Goal: Task Accomplishment & Management: Manage account settings

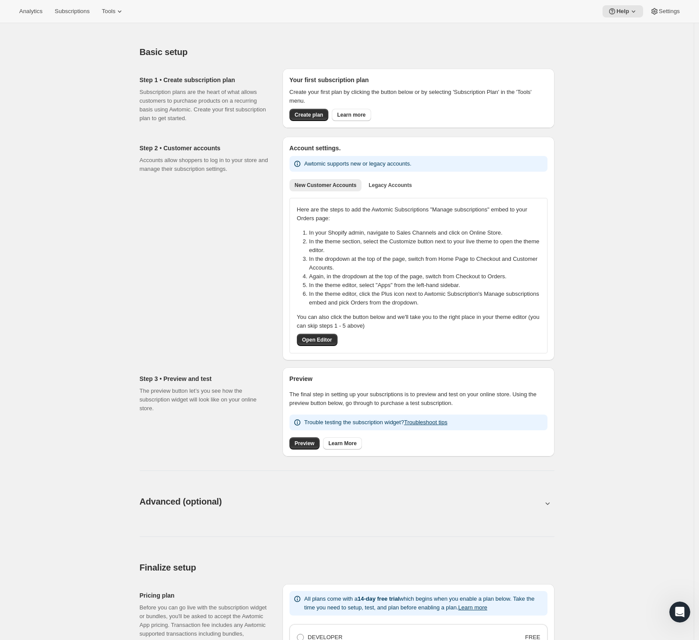
click at [599, 121] on div "Basic setup. This page is ready Basic setup Step 1 • Create subscription plan S…" at bounding box center [347, 512] width 694 height 979
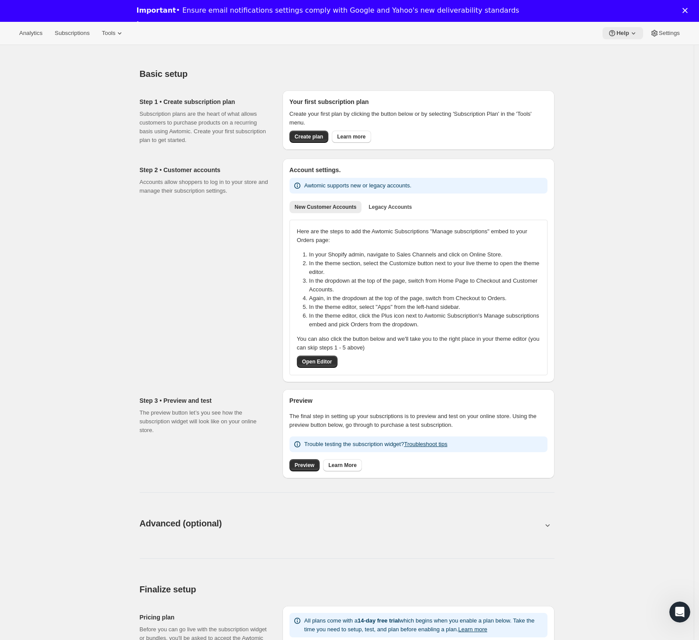
click at [626, 32] on span "Help" at bounding box center [623, 33] width 13 height 7
click at [626, 54] on span "Setup guide" at bounding box center [620, 51] width 30 height 7
click at [614, 31] on icon at bounding box center [612, 33] width 9 height 9
click at [618, 50] on span "Setup guide" at bounding box center [620, 51] width 30 height 7
click at [643, 77] on div "Basic setup. This page is ready Basic setup Step 1 • Create subscription plan S…" at bounding box center [347, 547] width 694 height 1005
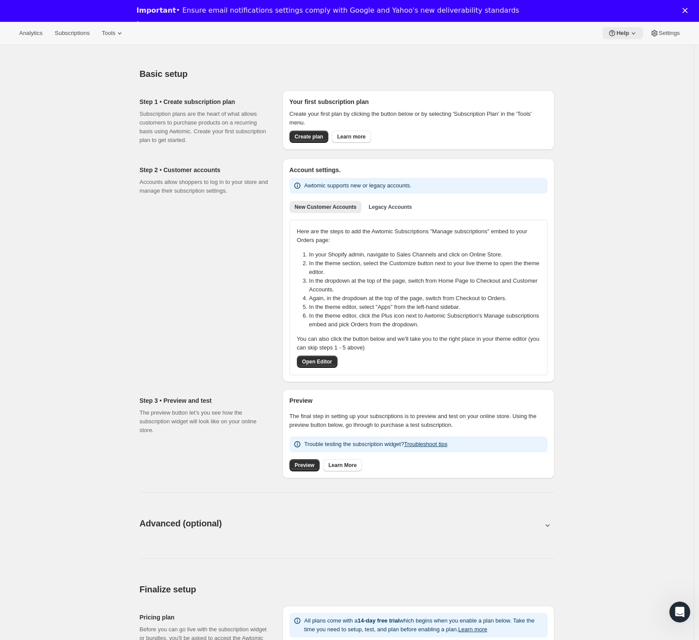
click at [617, 35] on span "Help" at bounding box center [623, 33] width 13 height 7
click at [620, 51] on span "Setup guide" at bounding box center [620, 51] width 30 height 7
click at [688, 10] on polygon "Close" at bounding box center [685, 10] width 5 height 5
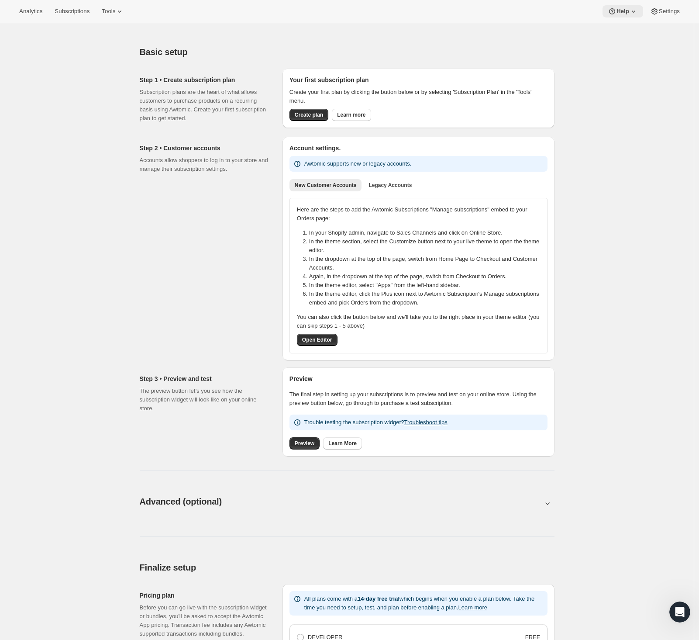
click at [624, 11] on span "Help" at bounding box center [623, 11] width 13 height 7
click at [618, 33] on span "Setup guide" at bounding box center [620, 29] width 30 height 9
click at [620, 9] on span "Help" at bounding box center [623, 11] width 13 height 7
click at [619, 43] on span "Help Center" at bounding box center [620, 44] width 30 height 7
click at [165, 221] on div "Step 2 • Customer accounts Accounts allow shoppers to log in to your store and …" at bounding box center [208, 249] width 136 height 224
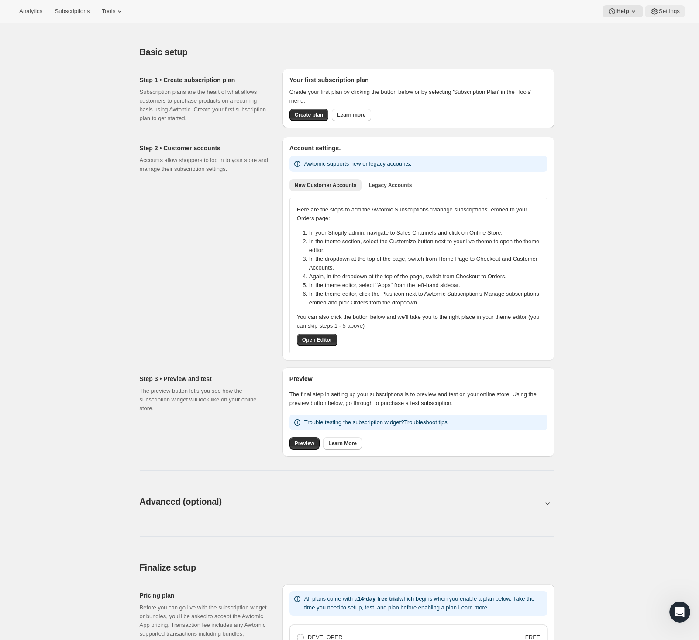
click at [666, 14] on span "Settings" at bounding box center [669, 11] width 21 height 7
click at [34, 11] on span "Analytics" at bounding box center [30, 11] width 23 height 7
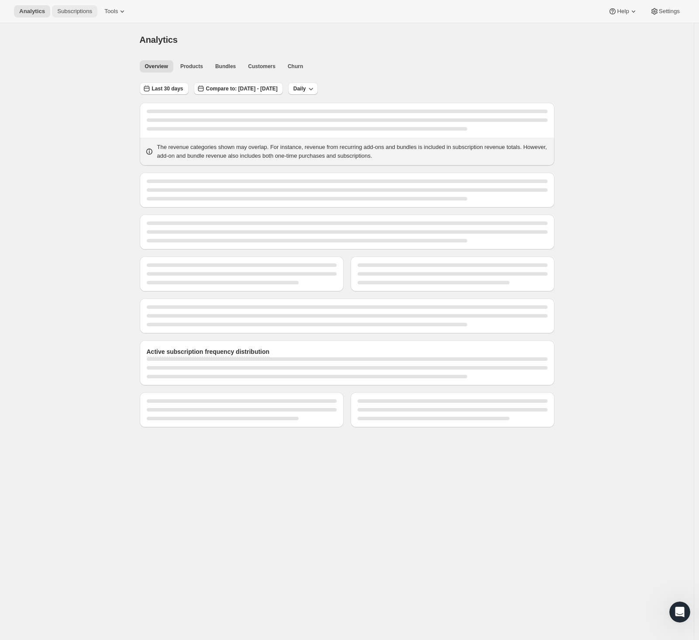
click at [80, 10] on span "Subscriptions" at bounding box center [74, 11] width 35 height 7
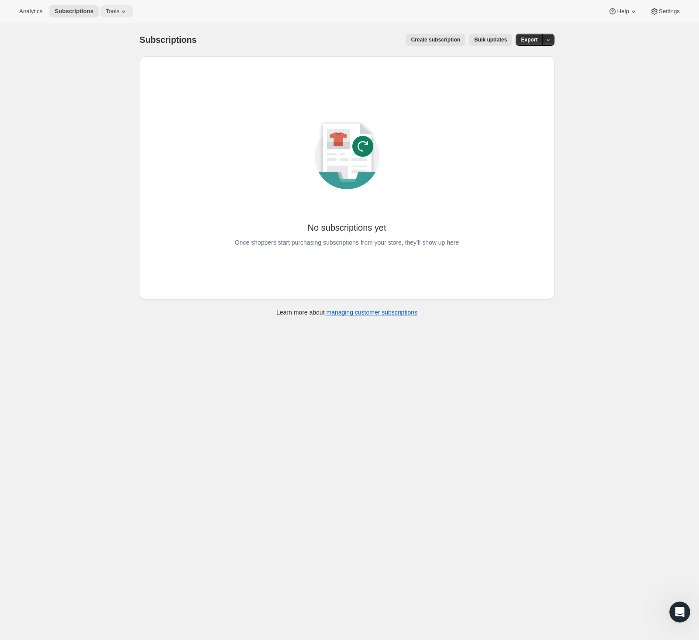
click at [115, 8] on span "Tools" at bounding box center [113, 11] width 14 height 7
click at [129, 28] on span "Subscription Plans" at bounding box center [108, 29] width 47 height 7
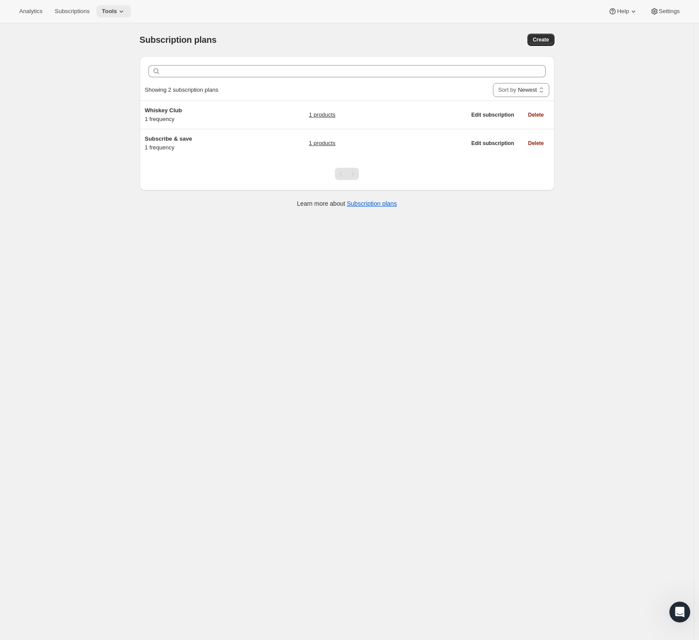
click at [117, 12] on span "Tools" at bounding box center [109, 11] width 15 height 7
click at [286, 39] on div "Subscription plans" at bounding box center [254, 40] width 229 height 12
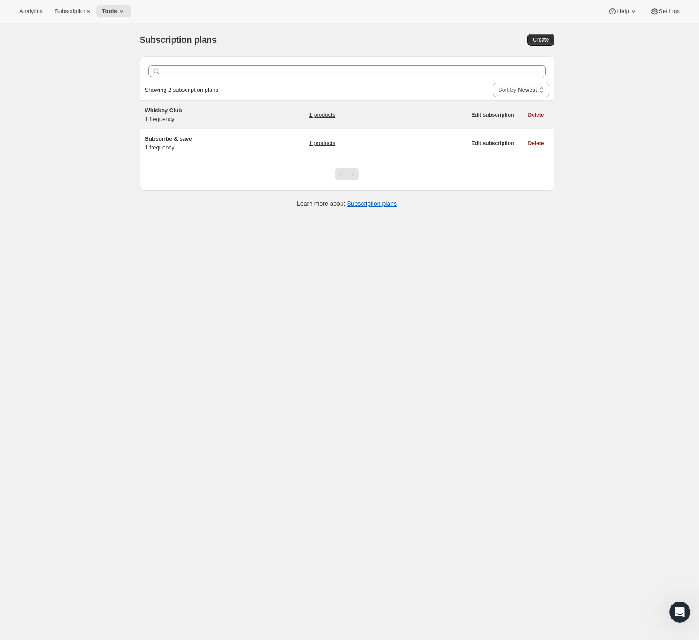
click at [167, 111] on span "Whiskey Club" at bounding box center [163, 110] width 37 height 7
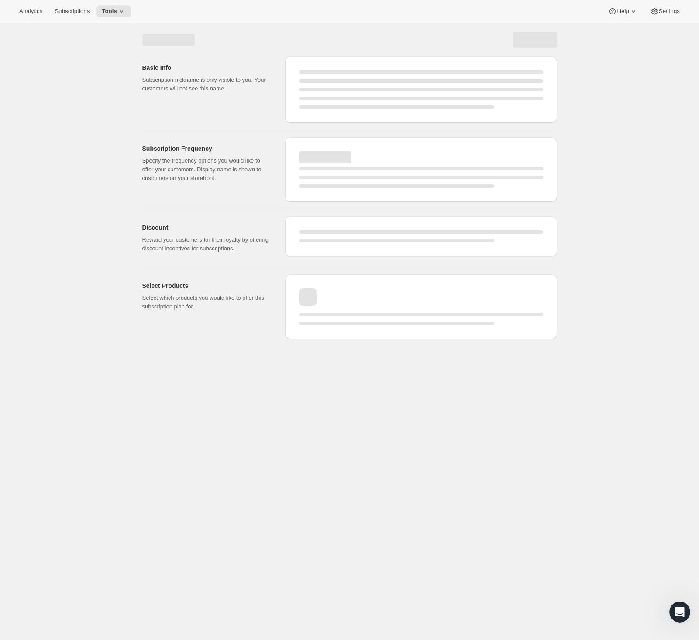
select select "WEEK"
select select "MONTH"
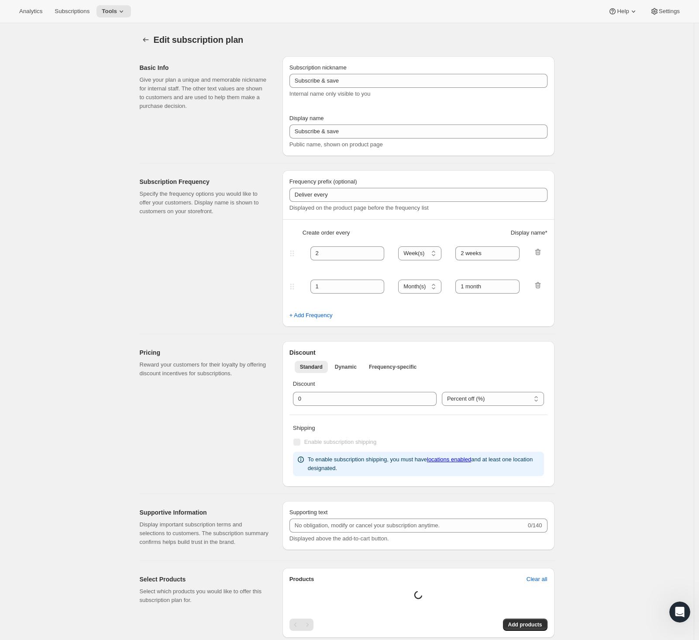
type input "Whiskey Club"
type input "3"
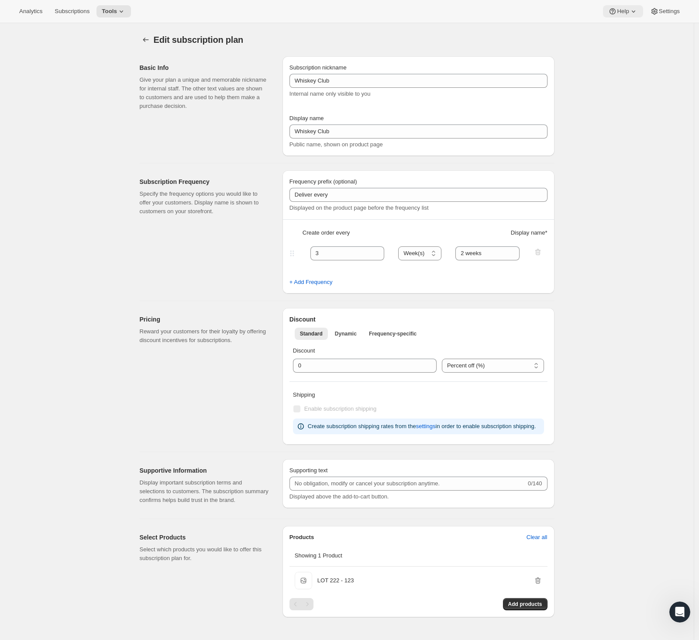
click at [627, 9] on span "Help" at bounding box center [623, 11] width 12 height 7
click at [623, 29] on span "Setup guide" at bounding box center [620, 29] width 30 height 7
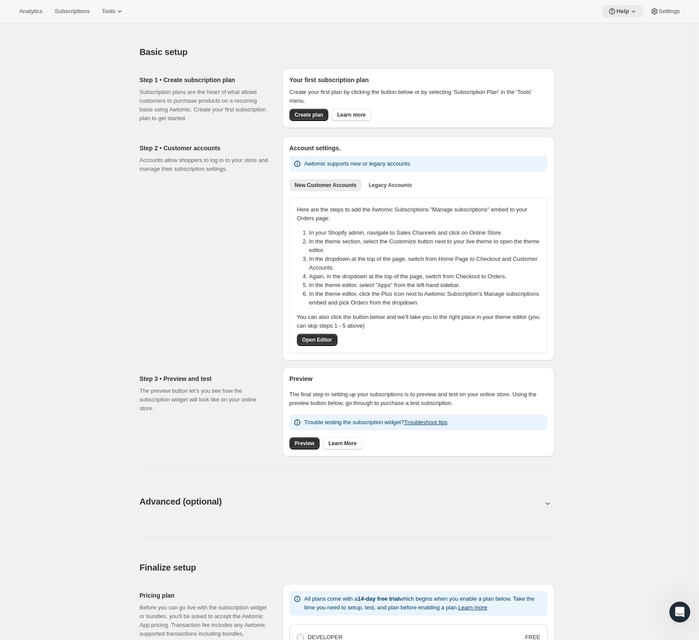
click at [626, 9] on span "Help" at bounding box center [623, 11] width 13 height 7
click at [622, 28] on span "Setup guide" at bounding box center [620, 29] width 30 height 7
click at [206, 208] on div "Step 2 • Customer accounts Accounts allow shoppers to log in to your store and …" at bounding box center [208, 249] width 136 height 224
click at [665, 14] on span "Settings" at bounding box center [669, 11] width 21 height 7
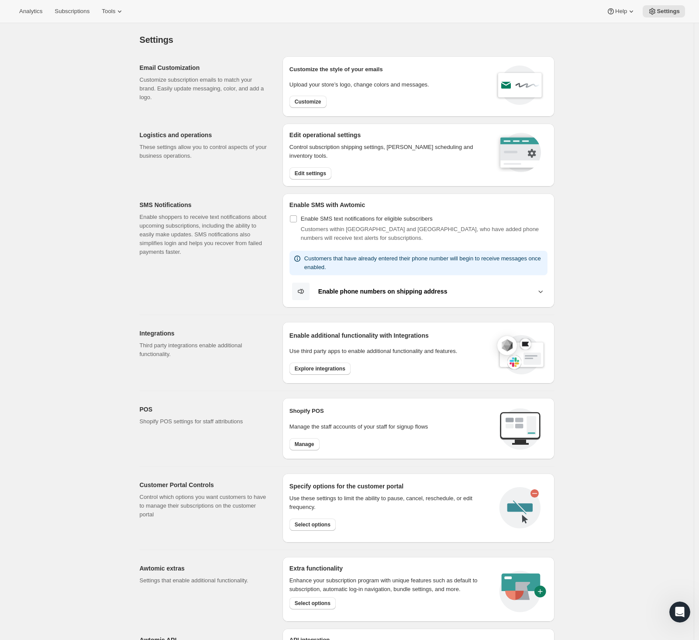
click at [110, 163] on div "Settings. This page is ready Settings Email Customization Customize subscriptio…" at bounding box center [347, 370] width 694 height 695
drag, startPoint x: 80, startPoint y: 107, endPoint x: 54, endPoint y: 63, distance: 51.1
click at [80, 107] on div "Settings. This page is ready Settings Email Customization Customize subscriptio…" at bounding box center [347, 370] width 694 height 695
click at [40, 10] on span "Analytics" at bounding box center [30, 11] width 23 height 7
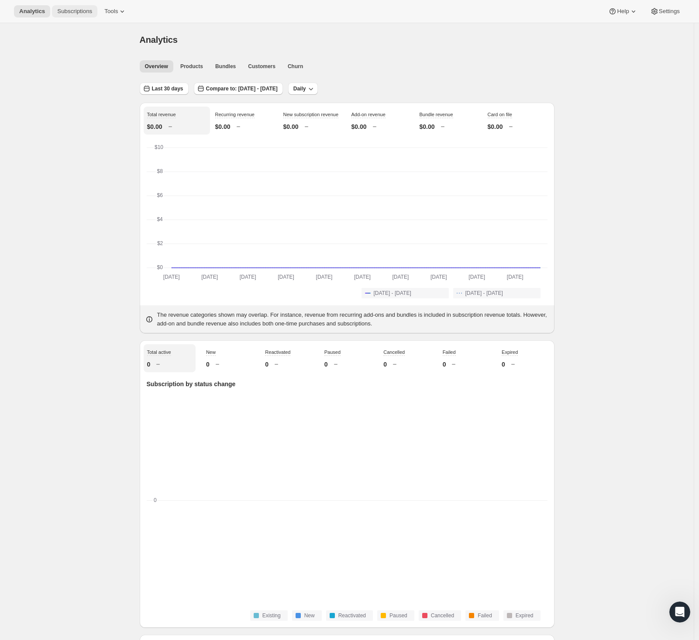
click at [73, 11] on span "Subscriptions" at bounding box center [74, 11] width 35 height 7
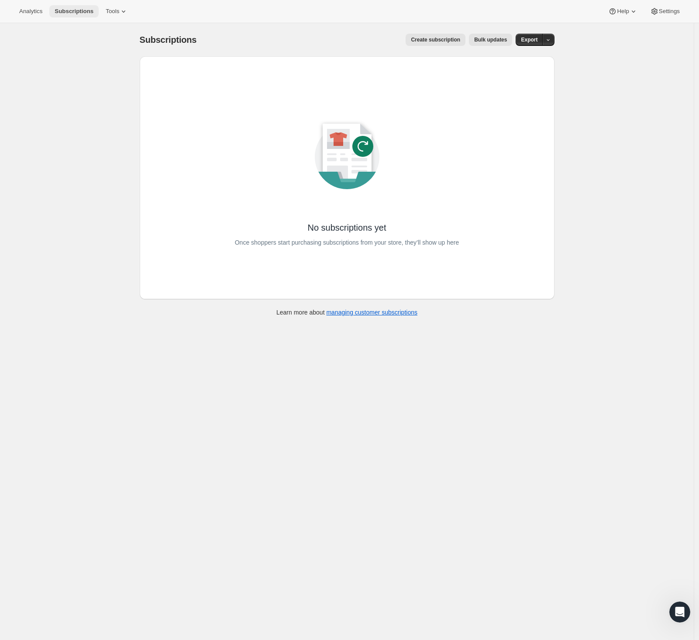
click at [99, 12] on button "Subscriptions" at bounding box center [73, 11] width 49 height 12
click at [140, 11] on div "Analytics Subscriptions Tools Help Settings" at bounding box center [349, 11] width 699 height 23
click at [128, 10] on icon at bounding box center [123, 11] width 9 height 9
click at [103, 163] on div "Subscriptions. This page is ready Subscriptions Create subscription Bulk update…" at bounding box center [347, 343] width 694 height 640
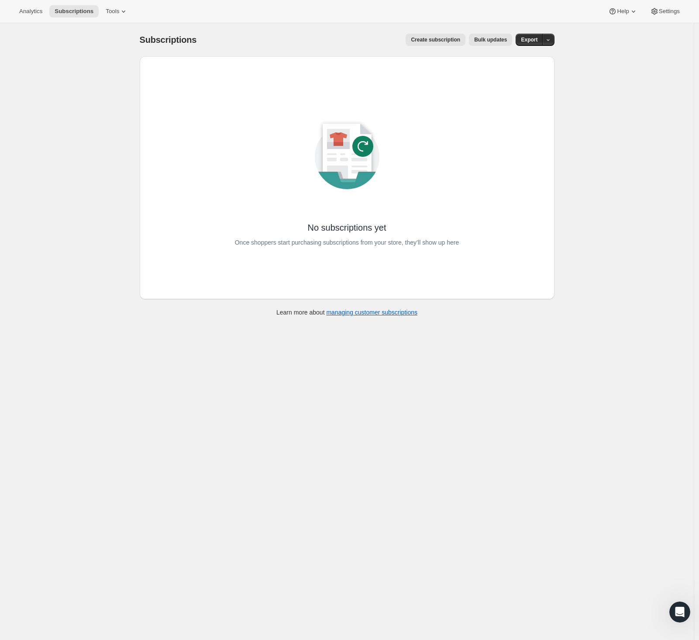
click at [486, 538] on div "Subscriptions. This page is ready Subscriptions Create subscription Bulk update…" at bounding box center [347, 343] width 694 height 640
click at [64, 177] on div "Subscriptions. This page is ready Subscriptions Create subscription Bulk update…" at bounding box center [347, 343] width 694 height 640
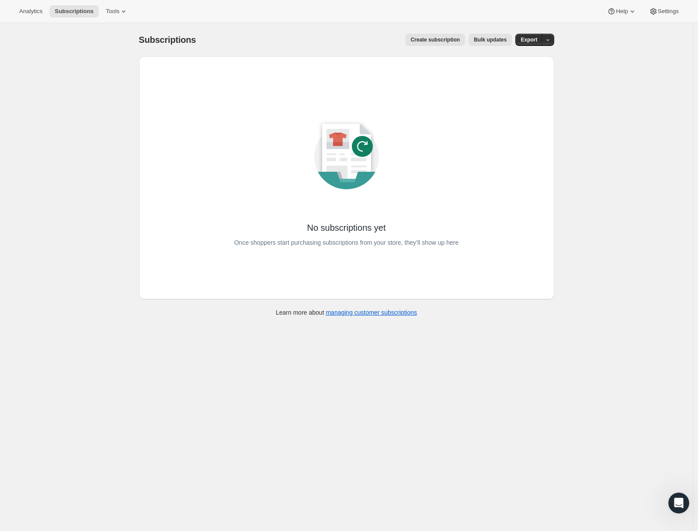
click at [73, 190] on div "Subscriptions. This page is ready Subscriptions Create subscription Bulk update…" at bounding box center [346, 288] width 692 height 531
